Goal: Task Accomplishment & Management: Complete application form

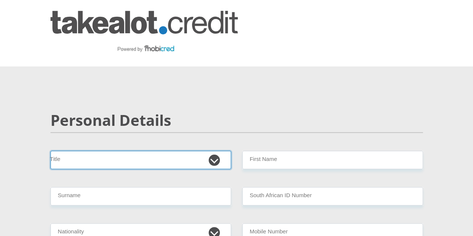
click at [136, 151] on select "Mr Ms Mrs Dr [PERSON_NAME]" at bounding box center [141, 160] width 181 height 18
select select "Mr"
click at [51, 151] on select "Mr Ms Mrs Dr [PERSON_NAME]" at bounding box center [141, 160] width 181 height 18
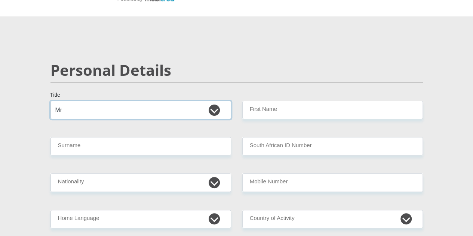
scroll to position [112, 0]
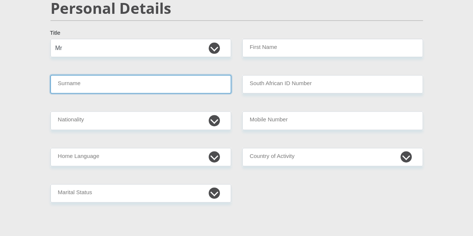
click at [91, 75] on input "Surname" at bounding box center [141, 84] width 181 height 18
type input "rakgolwana"
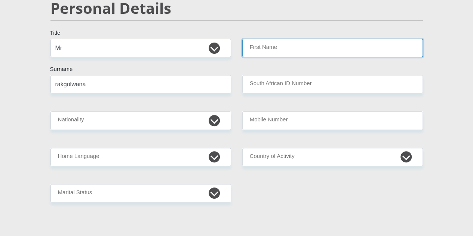
type input "s"
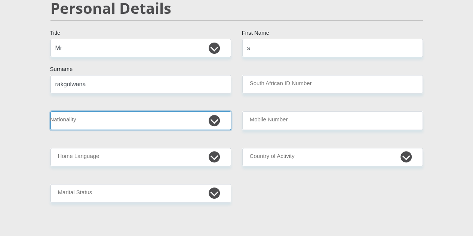
select select "ZAF"
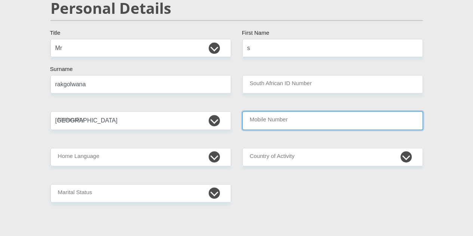
type input "0721600459"
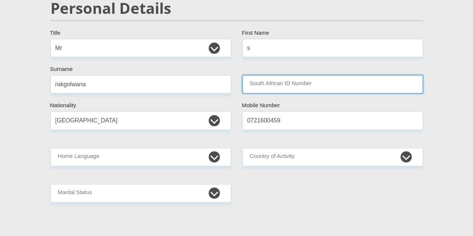
click at [278, 75] on input "South African ID Number" at bounding box center [332, 84] width 181 height 18
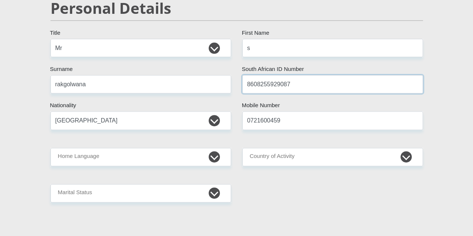
type input "8608255929087"
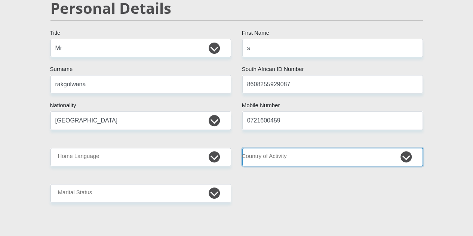
click at [274, 148] on select "[GEOGRAPHIC_DATA] [GEOGRAPHIC_DATA] [GEOGRAPHIC_DATA] [GEOGRAPHIC_DATA] [GEOGRA…" at bounding box center [332, 157] width 181 height 18
select select "ZAF"
click at [242, 148] on select "[GEOGRAPHIC_DATA] [GEOGRAPHIC_DATA] [GEOGRAPHIC_DATA] [GEOGRAPHIC_DATA] [GEOGRA…" at bounding box center [332, 157] width 181 height 18
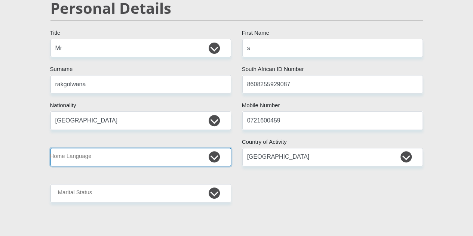
click at [136, 148] on select "Afrikaans English Sepedi South Ndebele Southern Sotho Swati Tsonga Tswana Venda…" at bounding box center [141, 157] width 181 height 18
select select "nso"
click at [51, 148] on select "Afrikaans English Sepedi South Ndebele Southern Sotho Swati Tsonga Tswana Venda…" at bounding box center [141, 157] width 181 height 18
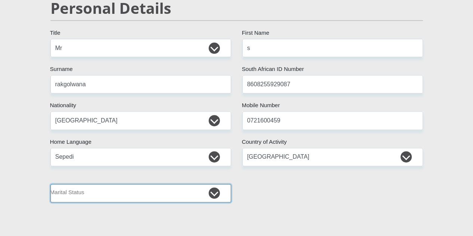
click at [97, 184] on select "Married ANC Single Divorced Widowed Married COP or Customary Law" at bounding box center [141, 193] width 181 height 18
select select "2"
click at [51, 184] on select "Married ANC Single Divorced Widowed Married COP or Customary Law" at bounding box center [141, 193] width 181 height 18
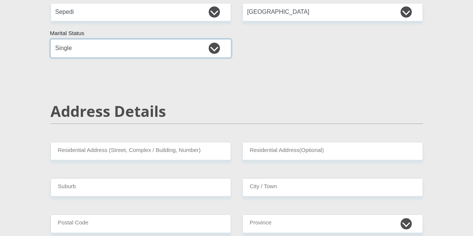
scroll to position [299, 0]
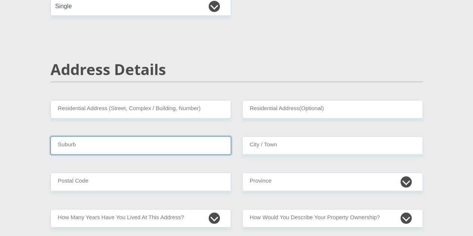
click at [165, 137] on input "Suburb" at bounding box center [141, 146] width 181 height 18
type input "[GEOGRAPHIC_DATA]"
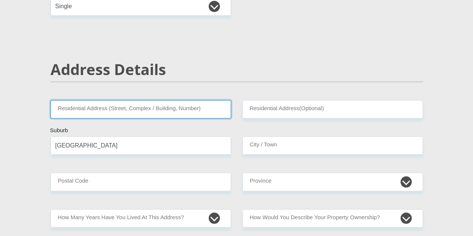
type input "[STREET_ADDRESS]"
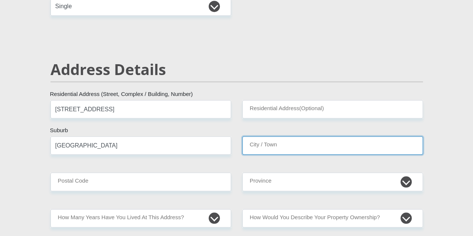
type input "[GEOGRAPHIC_DATA]"
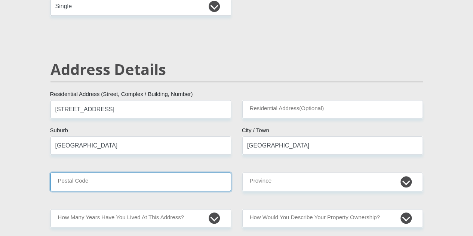
type input "0001"
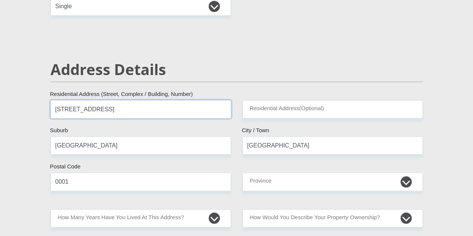
click at [161, 100] on input "[STREET_ADDRESS]" at bounding box center [141, 109] width 181 height 18
click at [114, 100] on input "[STREET_ADDRESS]" at bounding box center [141, 109] width 181 height 18
type input "4"
type input "140 Tambotie"
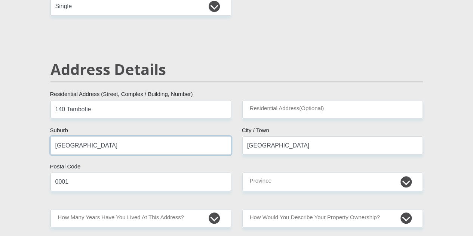
click at [103, 137] on input "[GEOGRAPHIC_DATA]" at bounding box center [141, 146] width 181 height 18
type input "P"
type input "sunnyside"
click at [159, 173] on input "0001" at bounding box center [141, 182] width 181 height 18
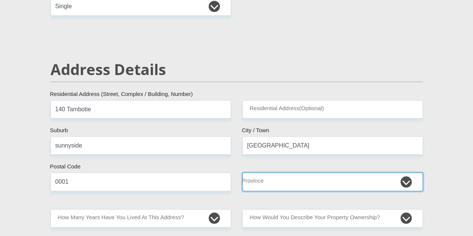
click at [279, 173] on select "Eastern Cape Free State [GEOGRAPHIC_DATA] [GEOGRAPHIC_DATA][DATE] [GEOGRAPHIC_D…" at bounding box center [332, 182] width 181 height 18
select select "Gauteng"
click at [242, 173] on select "Eastern Cape Free State [GEOGRAPHIC_DATA] [GEOGRAPHIC_DATA][DATE] [GEOGRAPHIC_D…" at bounding box center [332, 182] width 181 height 18
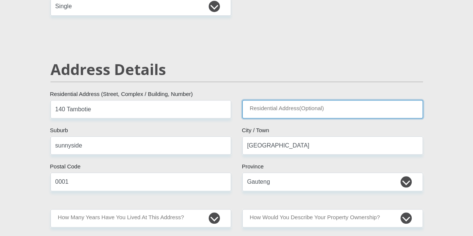
click at [271, 100] on input "Residential Address(Optional)" at bounding box center [332, 109] width 181 height 18
click at [284, 100] on input "Residential Address(Optional)" at bounding box center [332, 109] width 181 height 18
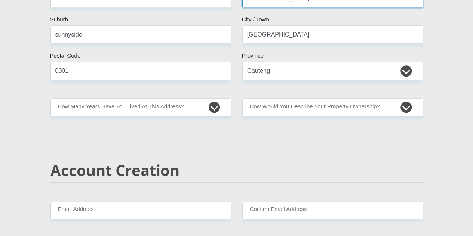
scroll to position [412, 0]
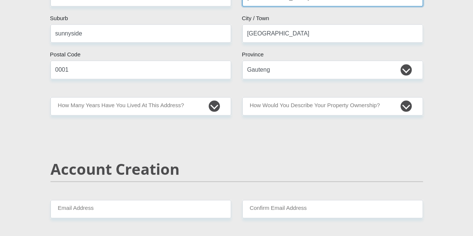
type input "[GEOGRAPHIC_DATA]"
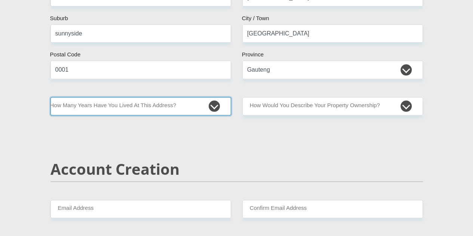
click at [208, 97] on select "less than 1 year 1-3 years 3-5 years 5+ years" at bounding box center [141, 106] width 181 height 18
select select "2"
click at [51, 97] on select "less than 1 year 1-3 years 3-5 years 5+ years" at bounding box center [141, 106] width 181 height 18
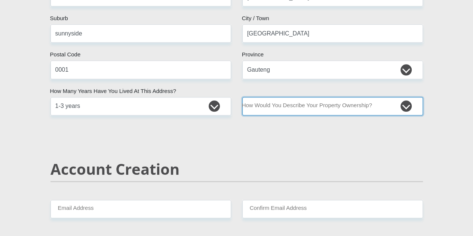
click at [406, 97] on select "Owned Rented Family Owned Company Dwelling" at bounding box center [332, 106] width 181 height 18
select select "Rented"
click at [242, 97] on select "Owned Rented Family Owned Company Dwelling" at bounding box center [332, 106] width 181 height 18
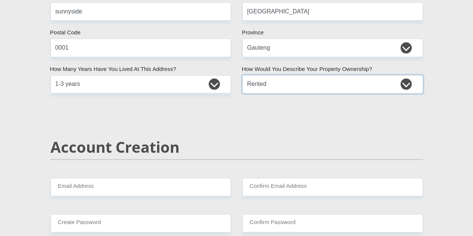
scroll to position [486, 0]
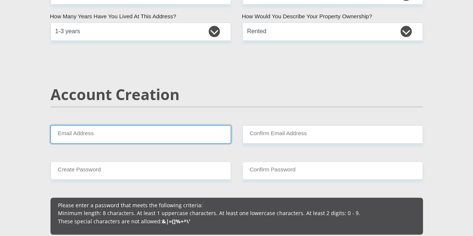
click at [86, 125] on input "Email Address" at bounding box center [141, 134] width 181 height 18
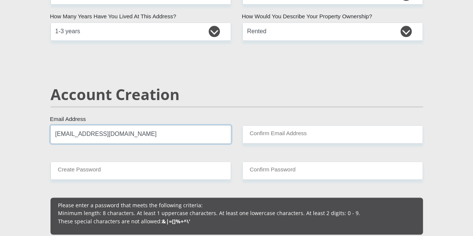
type input "[EMAIL_ADDRESS][DOMAIN_NAME]"
click at [297, 92] on div "Account Creation" at bounding box center [237, 106] width 384 height 40
drag, startPoint x: 173, startPoint y: 111, endPoint x: 52, endPoint y: 104, distance: 121.4
click at [49, 125] on div "[EMAIL_ADDRESS][DOMAIN_NAME] Email Address Please input valid email address" at bounding box center [141, 134] width 192 height 18
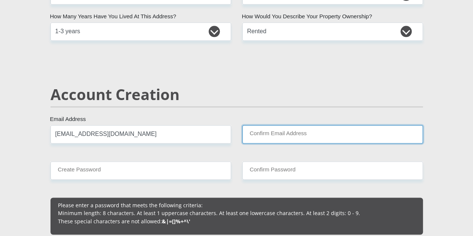
click at [278, 125] on input "Confirm Email Address" at bounding box center [332, 134] width 181 height 18
paste input "[EMAIL_ADDRESS][DOMAIN_NAME]"
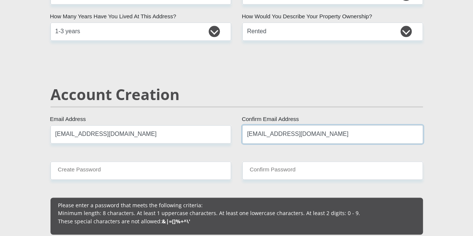
type input "[EMAIL_ADDRESS][DOMAIN_NAME]"
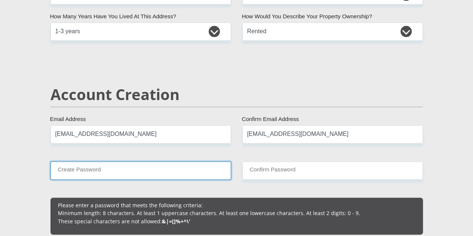
click at [110, 162] on input "Create Password" at bounding box center [141, 171] width 181 height 18
type input "[GEOGRAPHIC_DATA]"
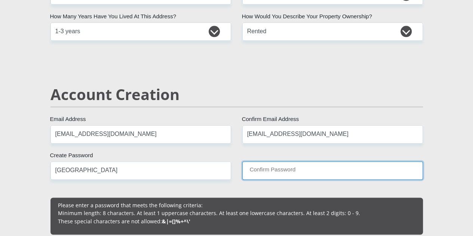
click at [260, 162] on input "Confirm Password" at bounding box center [332, 171] width 181 height 18
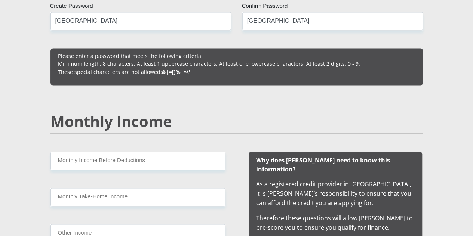
click at [247, 112] on div "Monthly Income" at bounding box center [237, 132] width 384 height 40
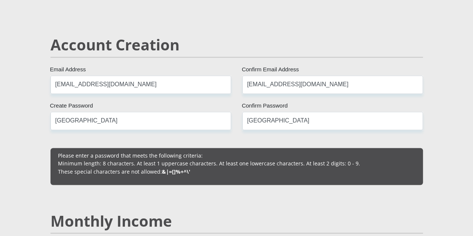
scroll to position [486, 0]
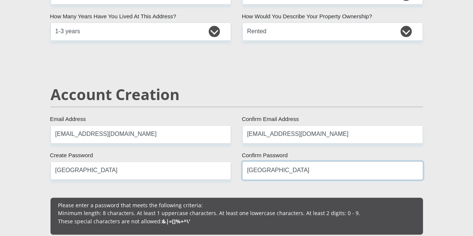
click at [271, 162] on input "[GEOGRAPHIC_DATA]" at bounding box center [332, 171] width 181 height 18
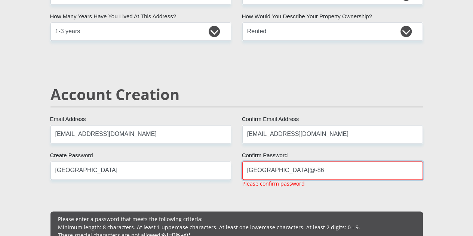
type input "[GEOGRAPHIC_DATA]@-86"
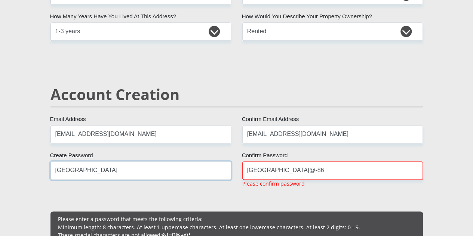
click at [80, 162] on input "[GEOGRAPHIC_DATA]" at bounding box center [141, 171] width 181 height 18
type input "[GEOGRAPHIC_DATA]@-86"
click at [232, 162] on div "[GEOGRAPHIC_DATA]@-86 Create Password Please input valid password" at bounding box center [141, 178] width 192 height 32
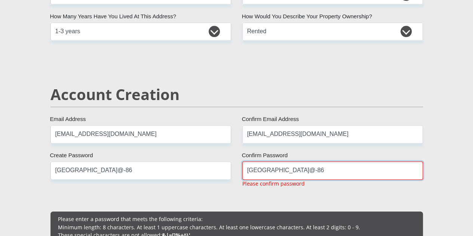
drag, startPoint x: 272, startPoint y: 144, endPoint x: 273, endPoint y: 153, distance: 8.6
click at [273, 162] on input "[GEOGRAPHIC_DATA]@-86" at bounding box center [332, 171] width 181 height 18
type input "[GEOGRAPHIC_DATA]"
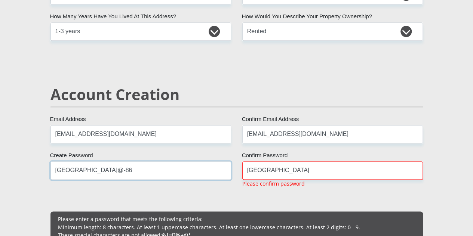
click at [81, 162] on input "[GEOGRAPHIC_DATA]@-86" at bounding box center [141, 171] width 181 height 18
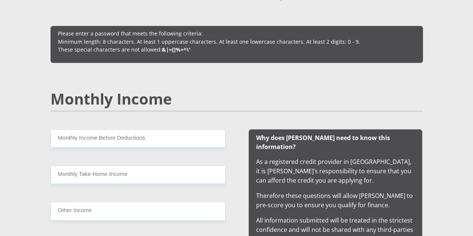
scroll to position [674, 0]
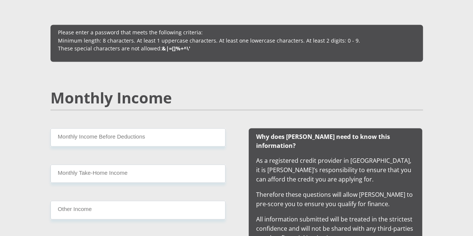
type input "[GEOGRAPHIC_DATA]"
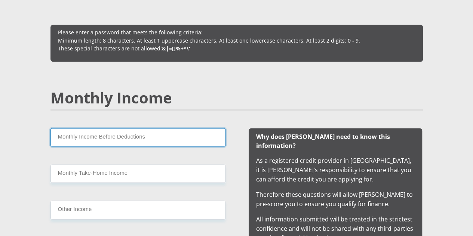
click at [147, 128] on input "Monthly Income Before Deductions" at bounding box center [138, 137] width 175 height 18
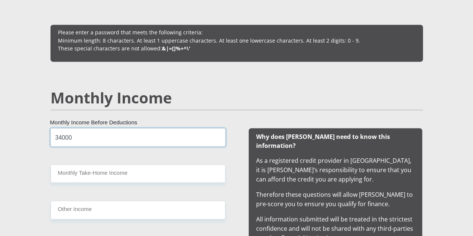
type input "34000"
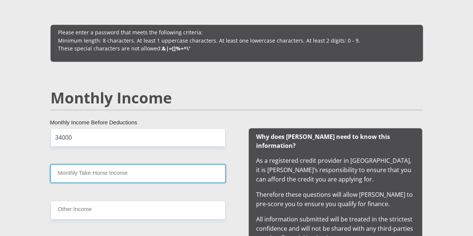
click at [109, 165] on input "Monthly Take-Home Income" at bounding box center [138, 174] width 175 height 18
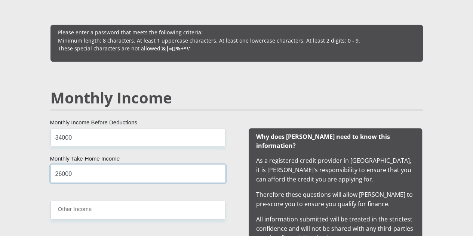
type input "26000"
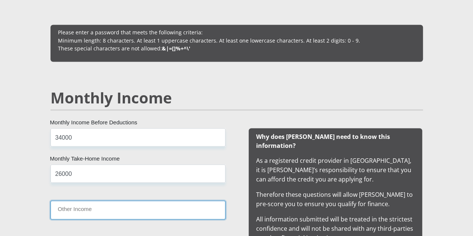
click at [95, 201] on input "Other Income" at bounding box center [138, 210] width 175 height 18
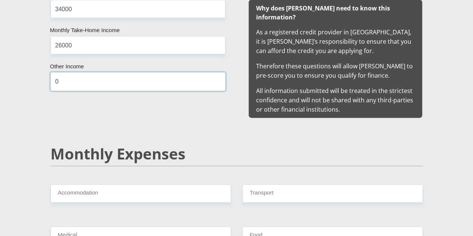
scroll to position [823, 0]
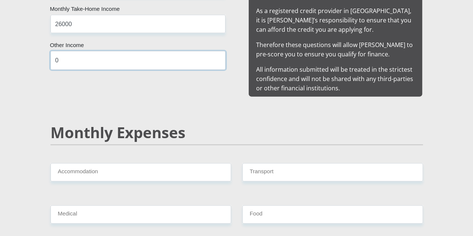
type input "0"
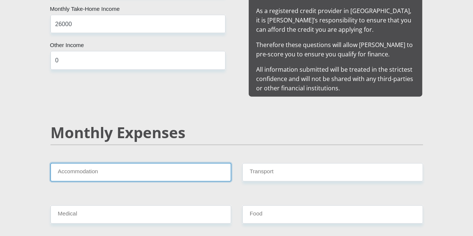
click at [128, 164] on input "Accommodation" at bounding box center [141, 173] width 181 height 18
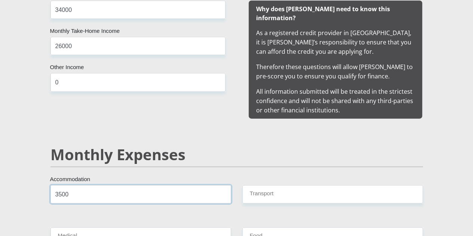
scroll to position [786, 0]
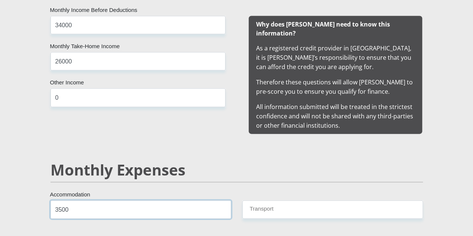
type input "3500"
drag, startPoint x: 268, startPoint y: 115, endPoint x: 269, endPoint y: 127, distance: 12.4
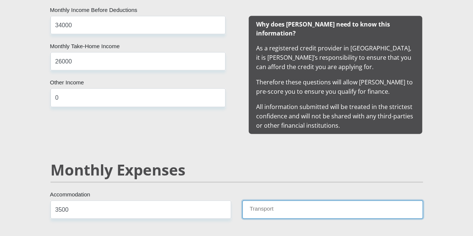
click at [265, 201] on input "Transport" at bounding box center [332, 210] width 181 height 18
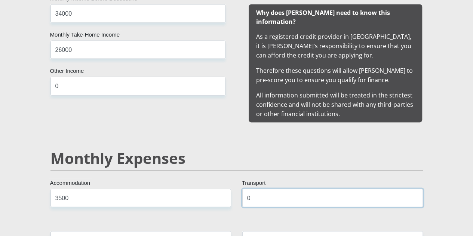
scroll to position [898, 0]
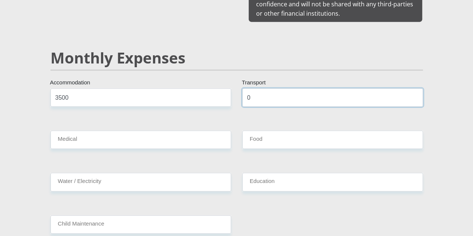
type input "0"
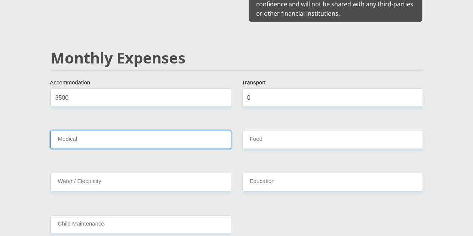
click at [117, 131] on input "Medical" at bounding box center [141, 140] width 181 height 18
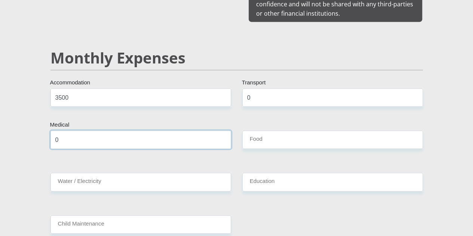
type input "0"
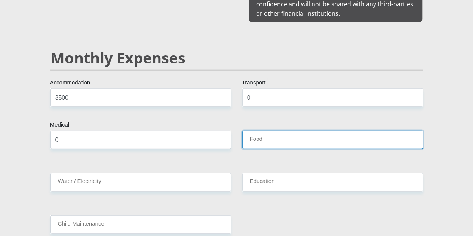
click at [254, 131] on input "Food" at bounding box center [332, 140] width 181 height 18
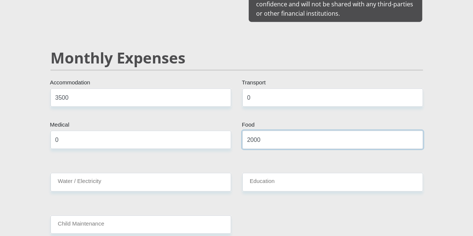
type input "2000"
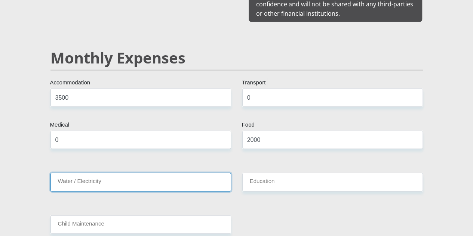
click at [123, 173] on input "Water / Electricity" at bounding box center [141, 182] width 181 height 18
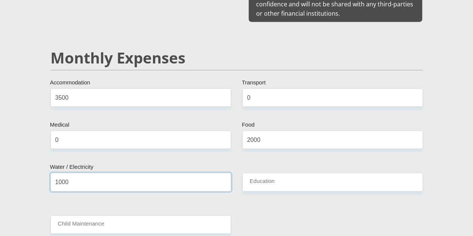
type input "1000"
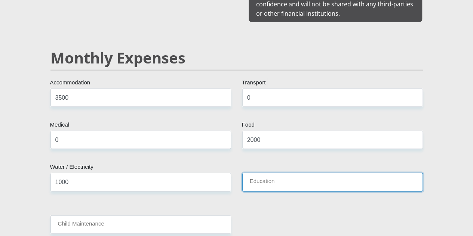
click at [261, 173] on input "Education" at bounding box center [332, 182] width 181 height 18
type input "0"
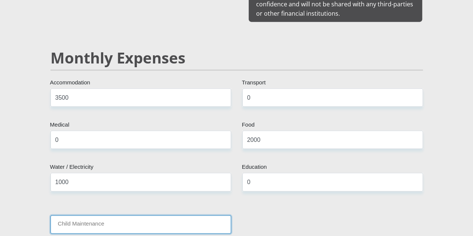
click at [167, 216] on input "Child Maintenance" at bounding box center [141, 225] width 181 height 18
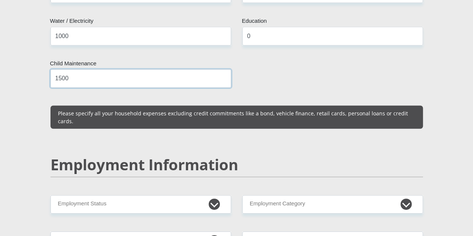
scroll to position [1048, 0]
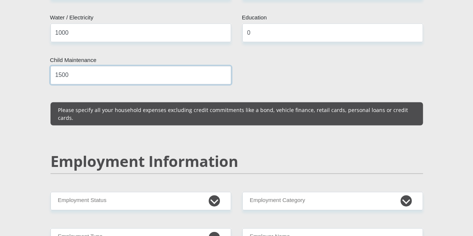
type input "1500"
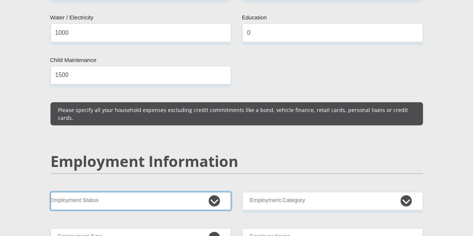
click at [181, 192] on select "Permanent/Full-time Part-time/Casual [DEMOGRAPHIC_DATA] Worker Self-Employed Ho…" at bounding box center [141, 201] width 181 height 18
select select "1"
click at [51, 192] on select "Permanent/Full-time Part-time/Casual [DEMOGRAPHIC_DATA] Worker Self-Employed Ho…" at bounding box center [141, 201] width 181 height 18
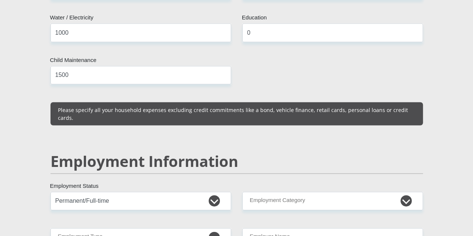
click at [359, 169] on div "Mr Ms Mrs Dr [PERSON_NAME] Title s First Name rakgolwana Surname 8608255929087 …" at bounding box center [237, 177] width 384 height 2148
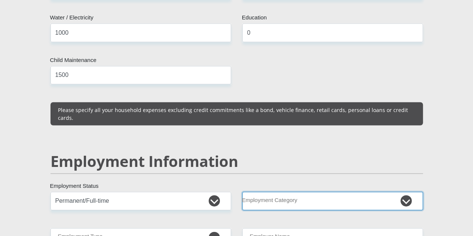
click at [351, 192] on select "AGRICULTURE ALCOHOL & TOBACCO CONSTRUCTION MATERIALS METALLURGY EQUIPMENT FOR R…" at bounding box center [332, 201] width 181 height 18
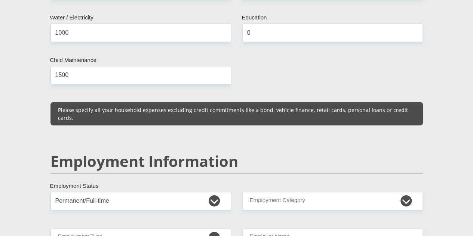
click at [202, 102] on div "Mr Ms Mrs Dr [PERSON_NAME] Title s First Name rakgolwana Surname 8608255929087 …" at bounding box center [237, 177] width 384 height 2148
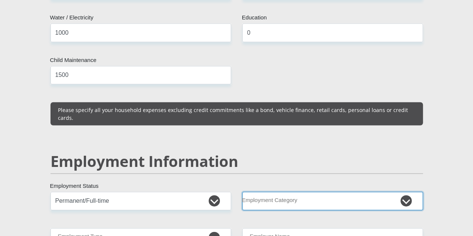
click at [277, 192] on select "AGRICULTURE ALCOHOL & TOBACCO CONSTRUCTION MATERIALS METALLURGY EQUIPMENT FOR R…" at bounding box center [332, 201] width 181 height 18
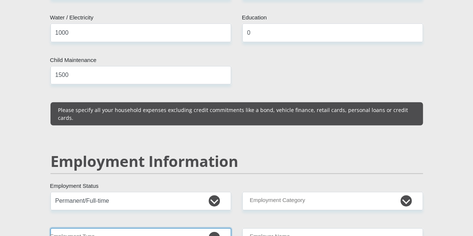
click at [214, 229] on select "College/Lecturer Craft Seller Creative Driver Executive Farmer Forces - Non Com…" at bounding box center [141, 238] width 181 height 18
select select "Forces - Non Commissioned"
click at [51, 229] on select "College/Lecturer Craft Seller Creative Driver Executive Farmer Forces - Non Com…" at bounding box center [141, 238] width 181 height 18
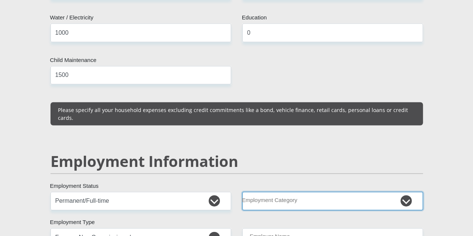
click at [297, 192] on select "AGRICULTURE ALCOHOL & TOBACCO CONSTRUCTION MATERIALS METALLURGY EQUIPMENT FOR R…" at bounding box center [332, 201] width 181 height 18
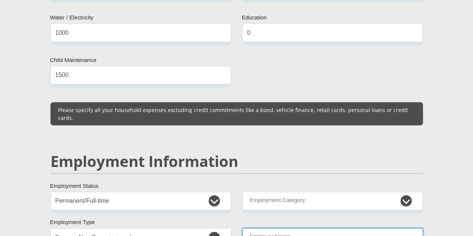
click at [291, 229] on input "Employer Name" at bounding box center [332, 238] width 181 height 18
click at [265, 229] on input "BidvestProtea" at bounding box center [332, 238] width 181 height 18
click at [268, 229] on input "BidvestProtea" at bounding box center [332, 238] width 181 height 18
click at [266, 229] on input "BidvestProtea" at bounding box center [332, 238] width 181 height 18
click at [265, 229] on input "BidvestProtea" at bounding box center [332, 238] width 181 height 18
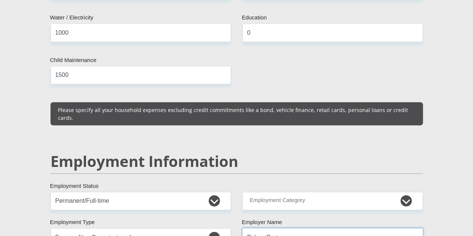
click at [266, 229] on input "BidvestProtea" at bounding box center [332, 238] width 181 height 18
type input "BidvestProteacoin"
click at [316, 180] on div "Mr Ms Mrs Dr [PERSON_NAME] Title s First Name rakgolwana Surname 8608255929087 …" at bounding box center [237, 177] width 384 height 2148
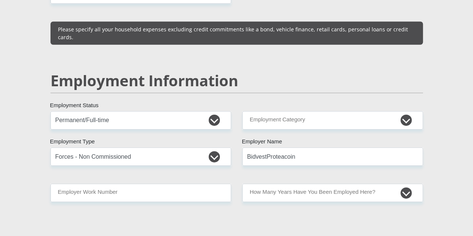
scroll to position [1160, 0]
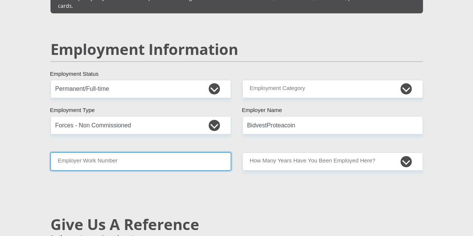
click at [154, 153] on input "Employer Work Number" at bounding box center [141, 162] width 181 height 18
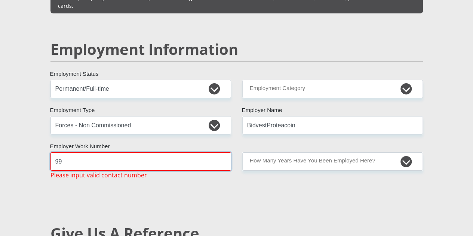
type input "9"
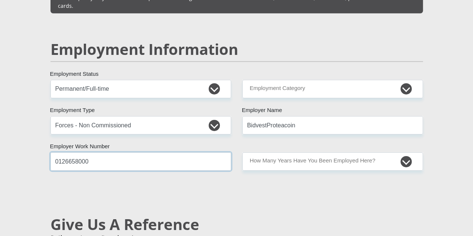
type input "0126658000"
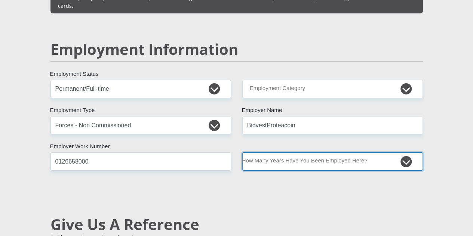
click at [288, 153] on select "less than 1 year 1-3 years 3-5 years 5+ years" at bounding box center [332, 162] width 181 height 18
select select "60"
click at [242, 153] on select "less than 1 year 1-3 years 3-5 years 5+ years" at bounding box center [332, 162] width 181 height 18
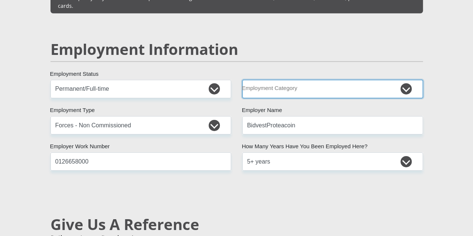
click at [322, 80] on select "AGRICULTURE ALCOHOL & TOBACCO CONSTRUCTION MATERIALS METALLURGY EQUIPMENT FOR R…" at bounding box center [332, 89] width 181 height 18
select select "9"
click at [242, 80] on select "AGRICULTURE ALCOHOL & TOBACCO CONSTRUCTION MATERIALS METALLURGY EQUIPMENT FOR R…" at bounding box center [332, 89] width 181 height 18
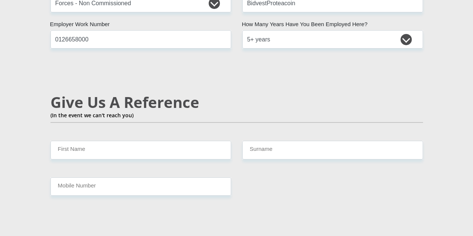
scroll to position [1310, 0]
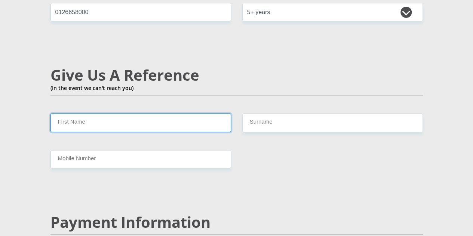
click at [132, 114] on input "First Name" at bounding box center [141, 123] width 181 height 18
type input "tshepo"
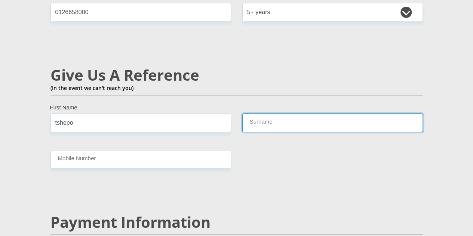
click at [261, 114] on input "Surname" at bounding box center [332, 123] width 181 height 18
type input "Lekganayane"
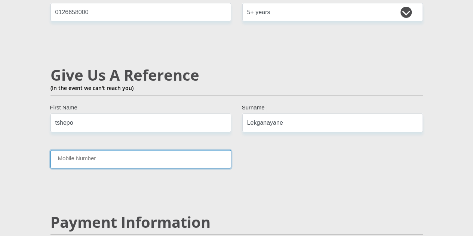
click at [109, 150] on input "Mobile Number" at bounding box center [141, 159] width 181 height 18
click at [93, 150] on input "Mobile Number" at bounding box center [141, 159] width 181 height 18
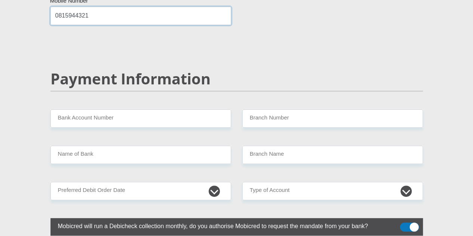
scroll to position [1459, 0]
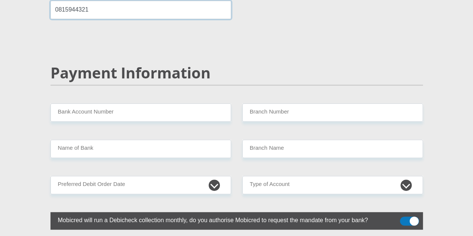
type input "0815944321"
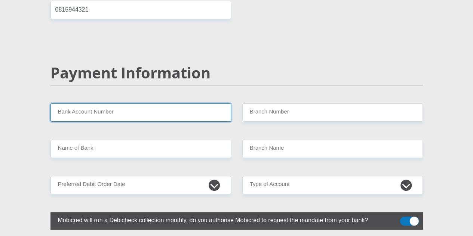
click at [119, 104] on input "Bank Account Number" at bounding box center [141, 113] width 181 height 18
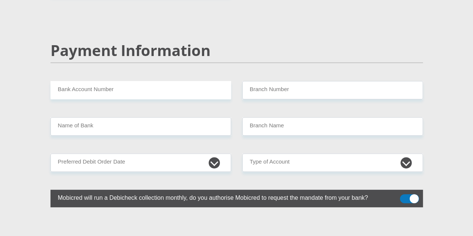
scroll to position [1497, 0]
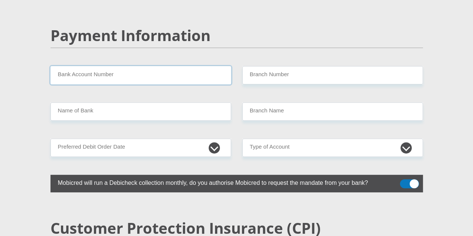
click at [93, 66] on input "Bank Account Number" at bounding box center [141, 75] width 181 height 18
paste input "1245165788"
type input "1245165788"
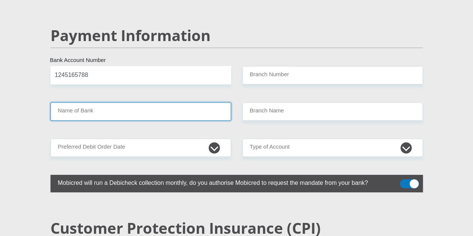
click at [95, 103] on input "Name of Bank" at bounding box center [141, 112] width 181 height 18
click at [111, 103] on input "Name of Bank" at bounding box center [141, 112] width 181 height 18
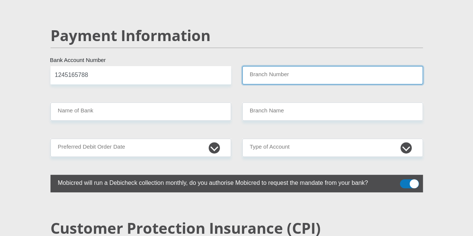
click at [268, 66] on input "Branch Number" at bounding box center [332, 75] width 181 height 18
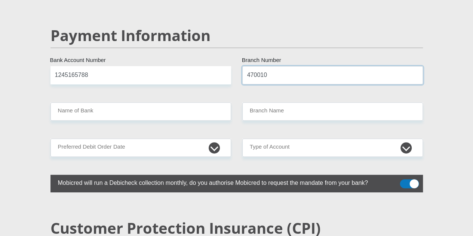
click at [278, 66] on input "470010" at bounding box center [332, 75] width 181 height 18
type input "470010"
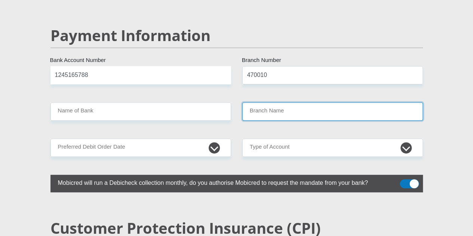
click at [281, 103] on input "Branch Name" at bounding box center [332, 112] width 181 height 18
type input "CAPITEC BANK LIMITED"
type input "CAPITEC BANK CPC"
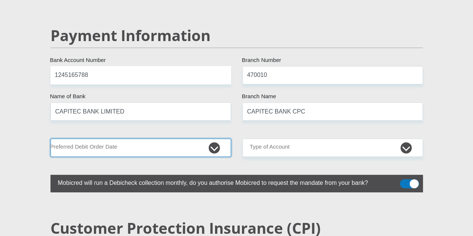
click at [150, 139] on select "1st 2nd 3rd 4th 5th 7th 18th 19th 20th 21st 22nd 23rd 24th 25th 26th 27th 28th …" at bounding box center [141, 148] width 181 height 18
select select "30"
click at [51, 139] on select "1st 2nd 3rd 4th 5th 7th 18th 19th 20th 21st 22nd 23rd 24th 25th 26th 27th 28th …" at bounding box center [141, 148] width 181 height 18
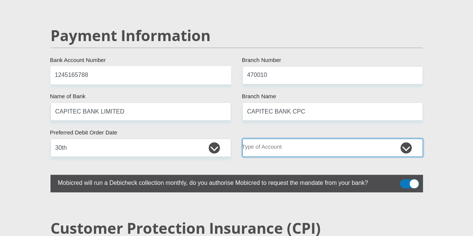
click at [314, 139] on select "Cheque Savings" at bounding box center [332, 148] width 181 height 18
select select "SAV"
click at [242, 139] on select "Cheque Savings" at bounding box center [332, 148] width 181 height 18
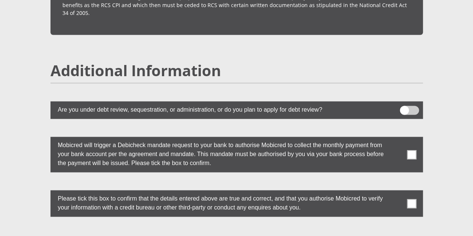
scroll to position [1983, 0]
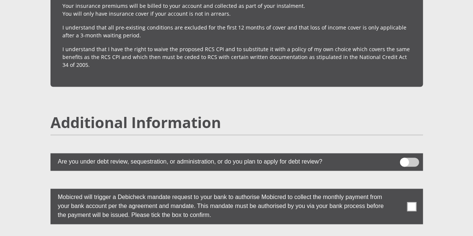
click at [415, 158] on span at bounding box center [409, 162] width 19 height 9
click at [404, 160] on input "checkbox" at bounding box center [404, 160] width 0 height 0
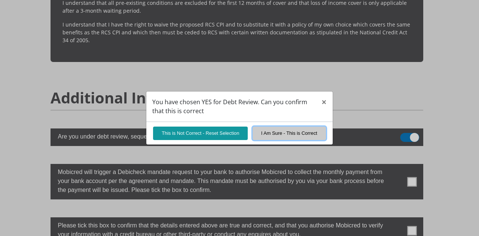
click at [284, 132] on button "I Am Sure - This is Correct" at bounding box center [289, 133] width 73 height 13
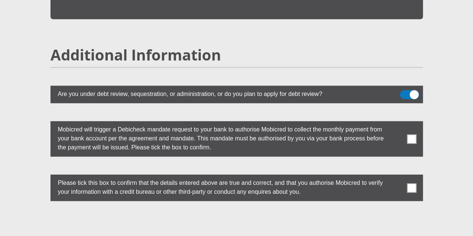
scroll to position [2058, 0]
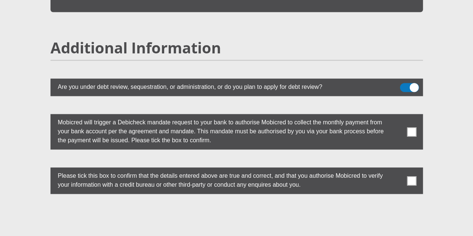
drag, startPoint x: 413, startPoint y: 85, endPoint x: 411, endPoint y: 93, distance: 8.6
click at [413, 127] on span at bounding box center [411, 131] width 9 height 9
click at [397, 116] on input "checkbox" at bounding box center [397, 116] width 0 height 0
click at [412, 176] on span at bounding box center [411, 180] width 9 height 9
click at [397, 170] on input "checkbox" at bounding box center [397, 170] width 0 height 0
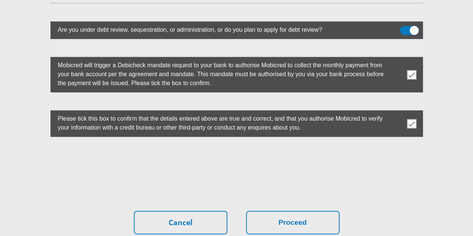
scroll to position [2157, 0]
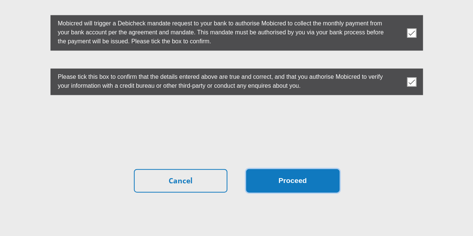
click at [286, 170] on button "Proceed" at bounding box center [293, 182] width 94 height 24
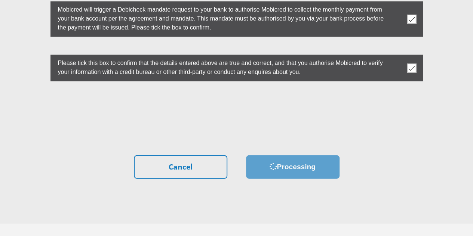
scroll to position [2143, 0]
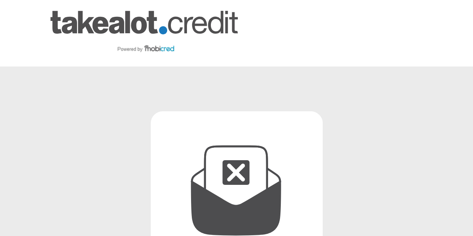
scroll to position [173, 0]
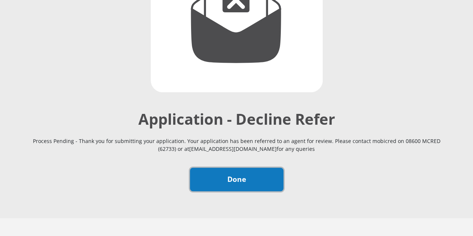
click at [208, 168] on link "Done" at bounding box center [237, 180] width 94 height 24
